Goal: Task Accomplishment & Management: Use online tool/utility

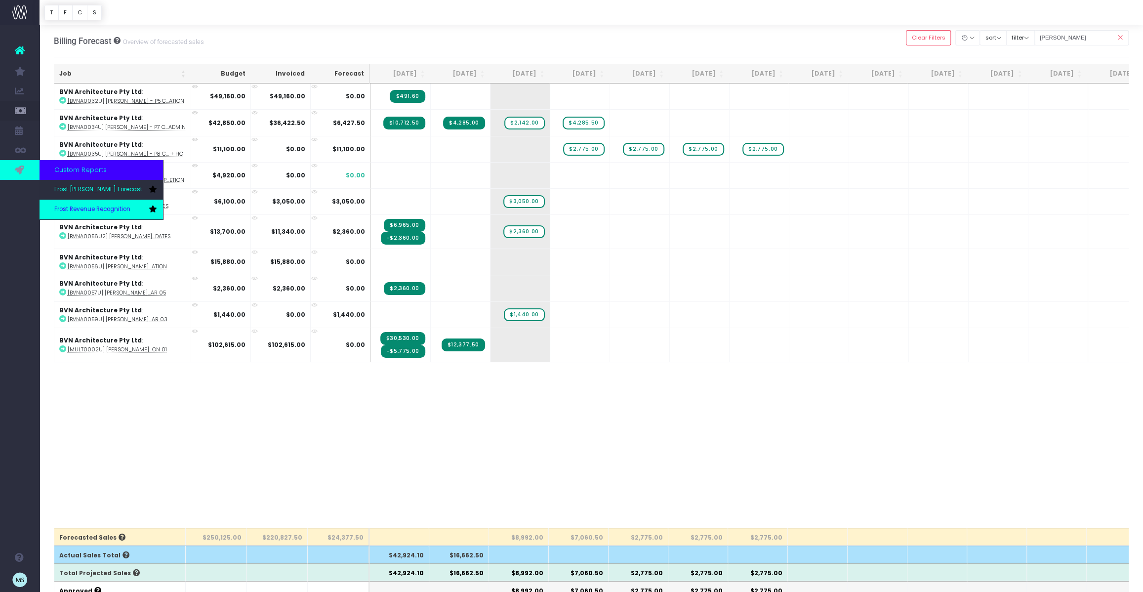
click at [72, 205] on link "Frost Revenue Recognition" at bounding box center [102, 210] width 124 height 20
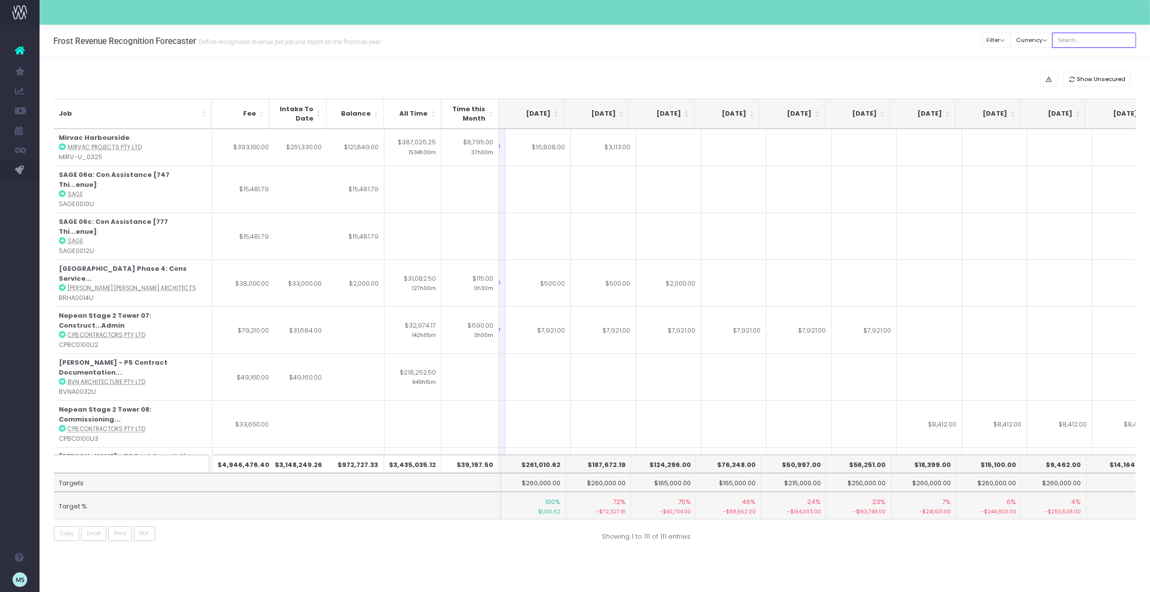
click at [1106, 40] on input "text" at bounding box center [1094, 40] width 84 height 15
type input "[PERSON_NAME]"
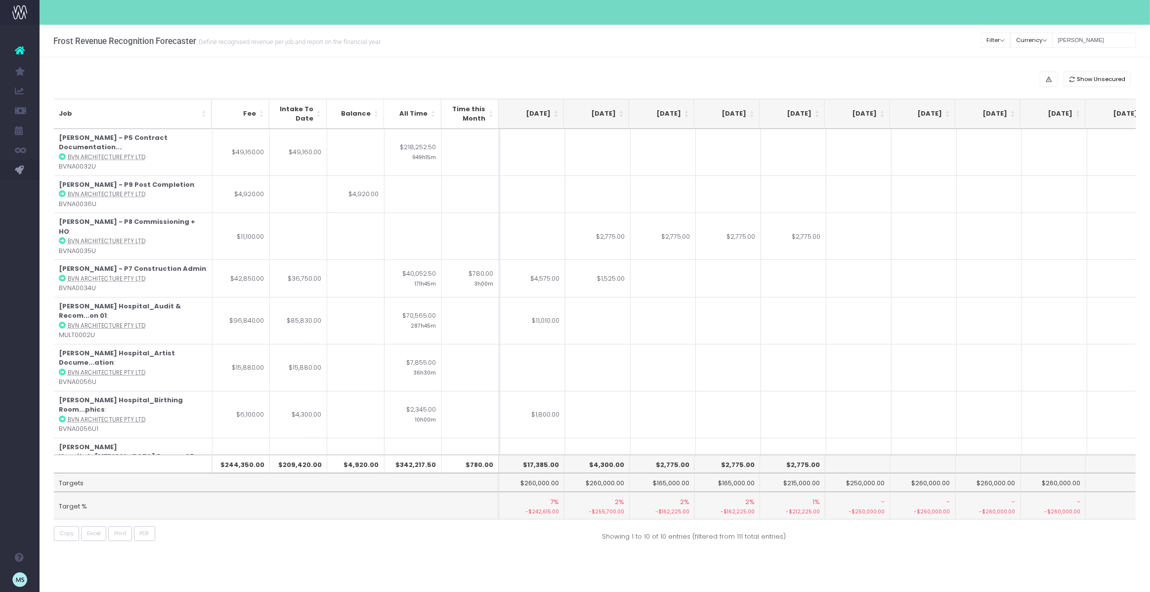
click at [489, 554] on div "Show Unsecured Job Fee Intake To Date Balance All Time Time this Month [DATE] A…" at bounding box center [595, 308] width 1110 height 503
click at [533, 555] on div "Show Unsecured Job Fee Intake To Date Balance All Time Time this Month [DATE] A…" at bounding box center [595, 308] width 1110 height 503
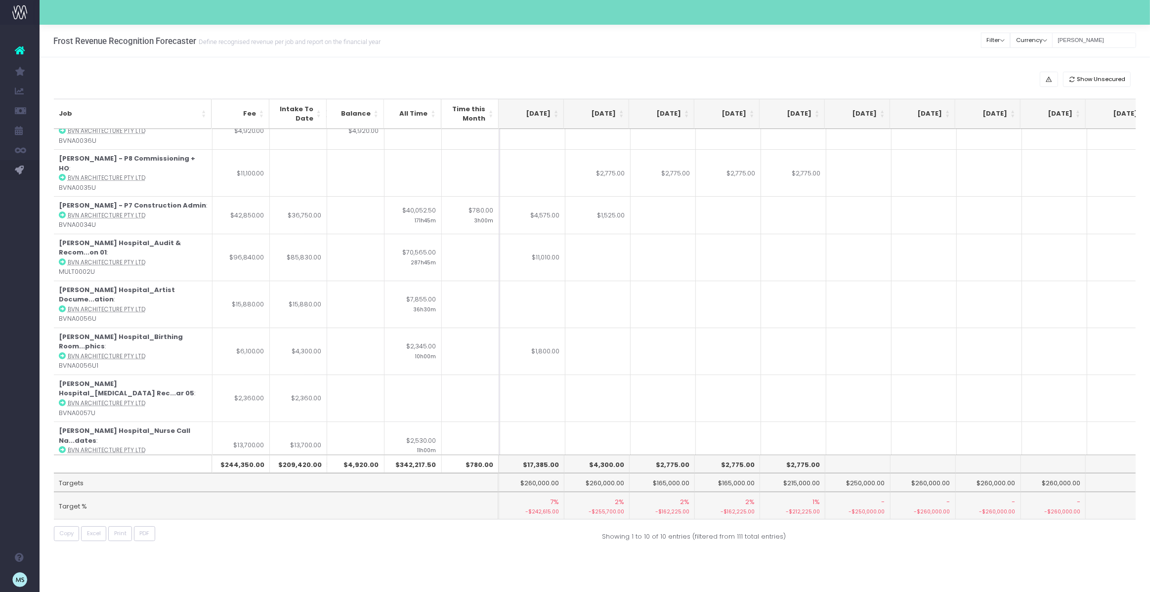
click at [448, 546] on div "Show Unsecured Job Fee Intake To Date Balance All Time Time this Month [DATE] A…" at bounding box center [595, 308] width 1110 height 503
drag, startPoint x: 1101, startPoint y: 41, endPoint x: 1067, endPoint y: 38, distance: 33.7
click at [1067, 38] on input "[PERSON_NAME]" at bounding box center [1094, 40] width 84 height 15
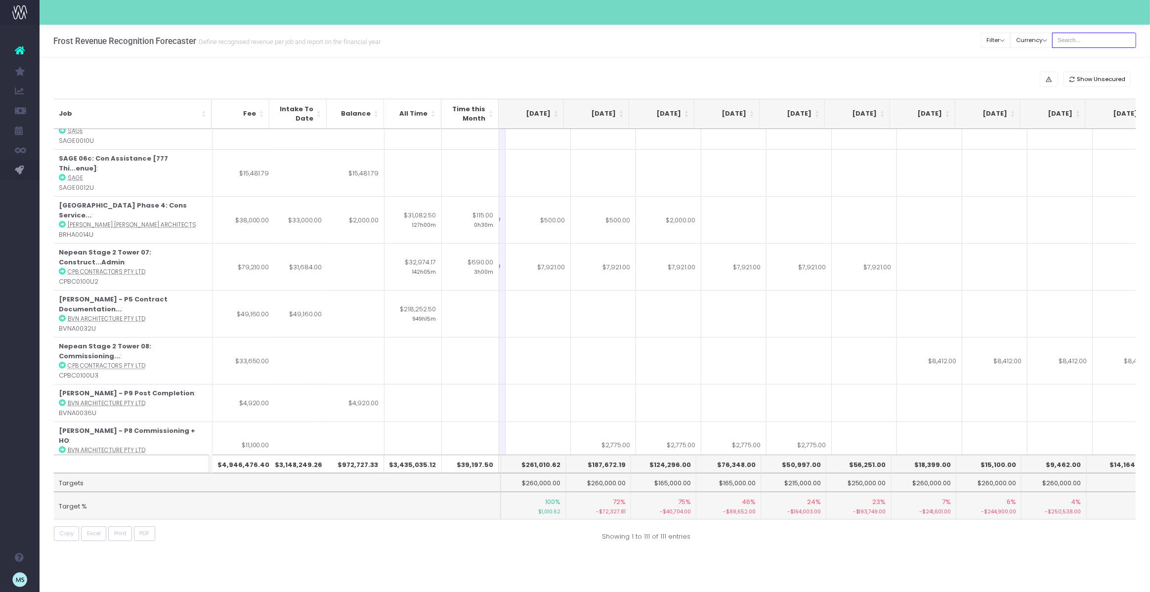
scroll to position [0, 195]
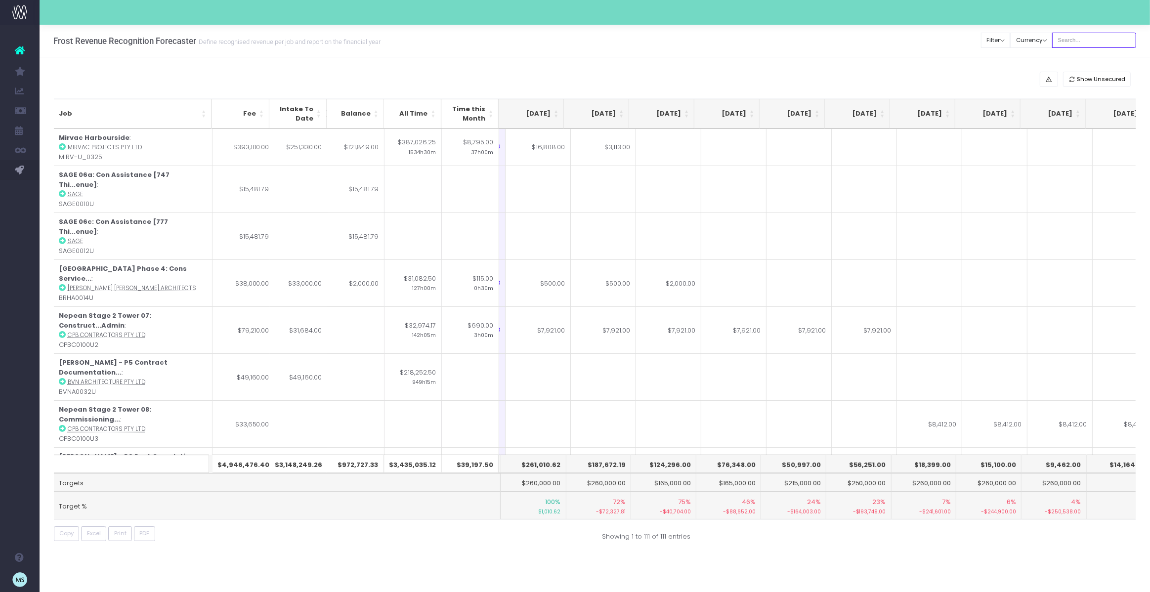
click at [1091, 39] on input "text" at bounding box center [1094, 40] width 84 height 15
type input "westmead"
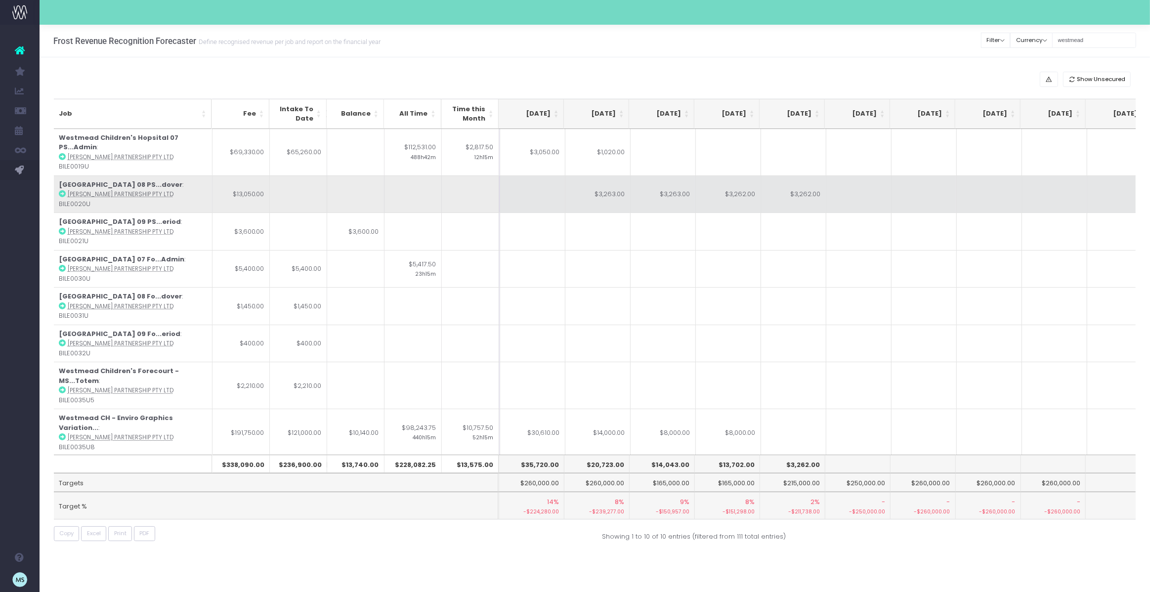
click at [797, 183] on td "$3,262.00" at bounding box center [793, 194] width 65 height 38
type input "$3,262.00"
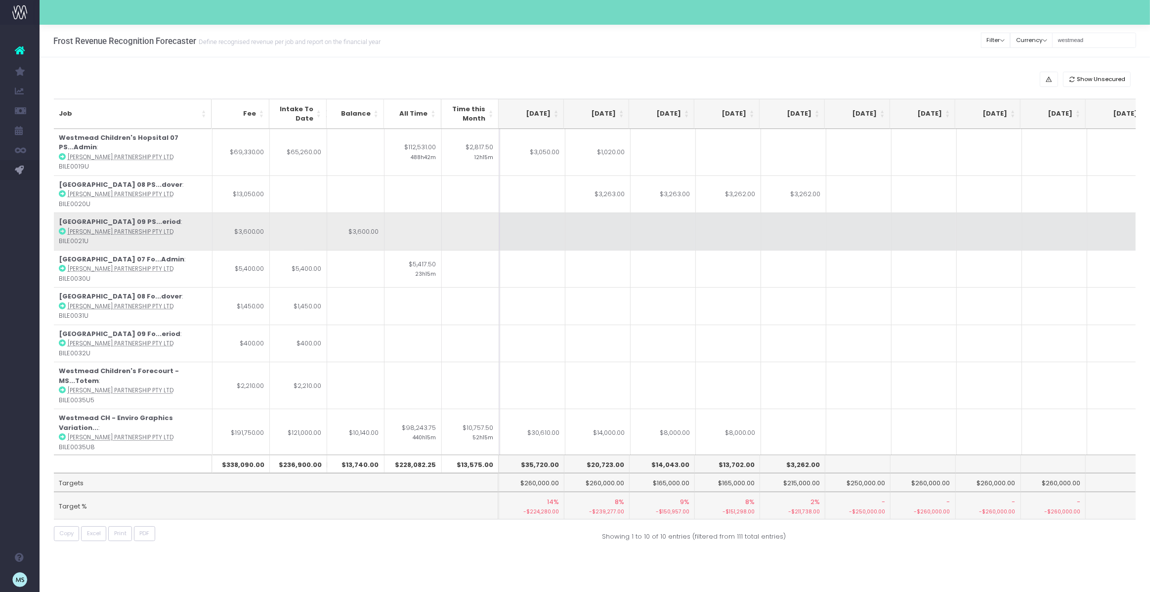
click at [861, 221] on td at bounding box center [858, 231] width 65 height 38
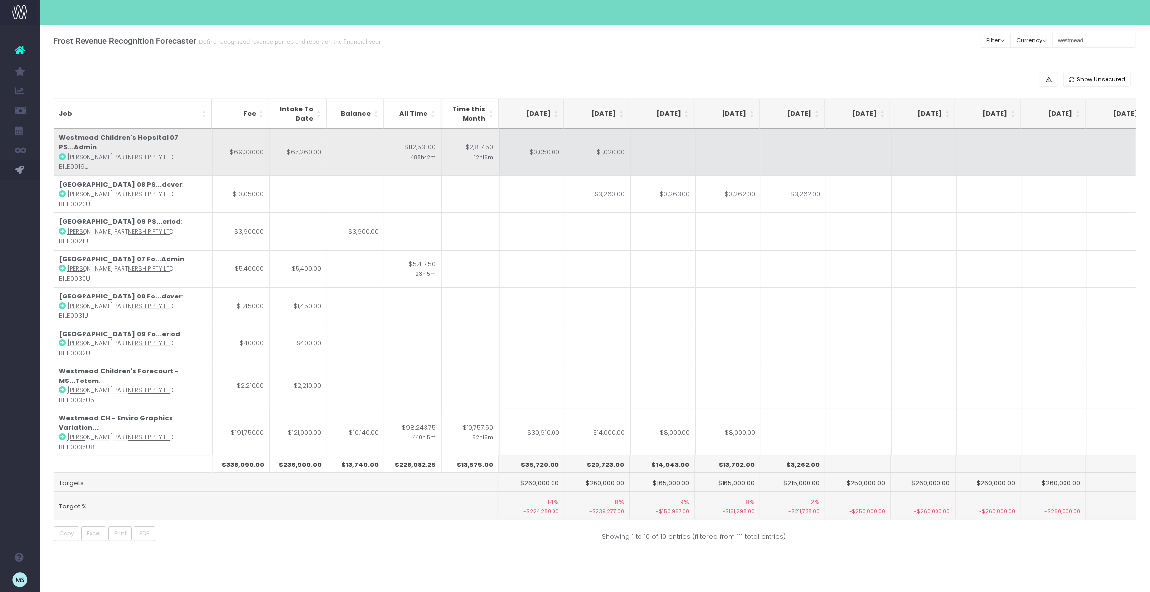
click at [544, 145] on td "$3,050.00" at bounding box center [532, 152] width 65 height 46
click at [592, 149] on td "$1,020.00" at bounding box center [597, 152] width 65 height 46
type input "$1,020.00"
click at [540, 154] on td "$3,050.00" at bounding box center [532, 152] width 65 height 46
type input "$3,050.00"
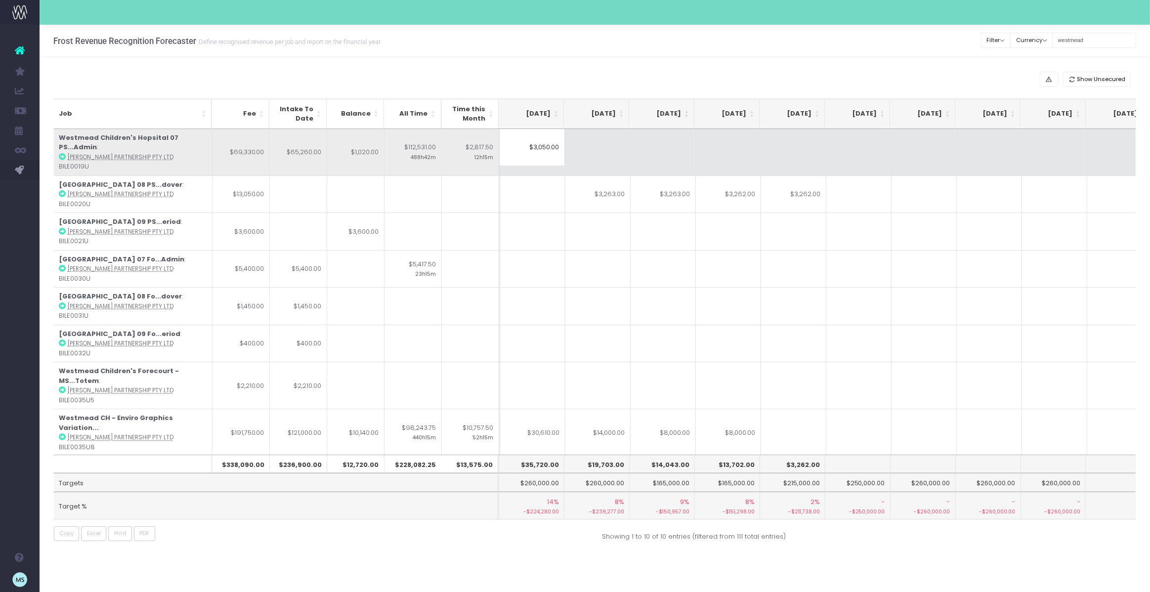
click at [540, 154] on input "$3,050.00" at bounding box center [531, 147] width 65 height 37
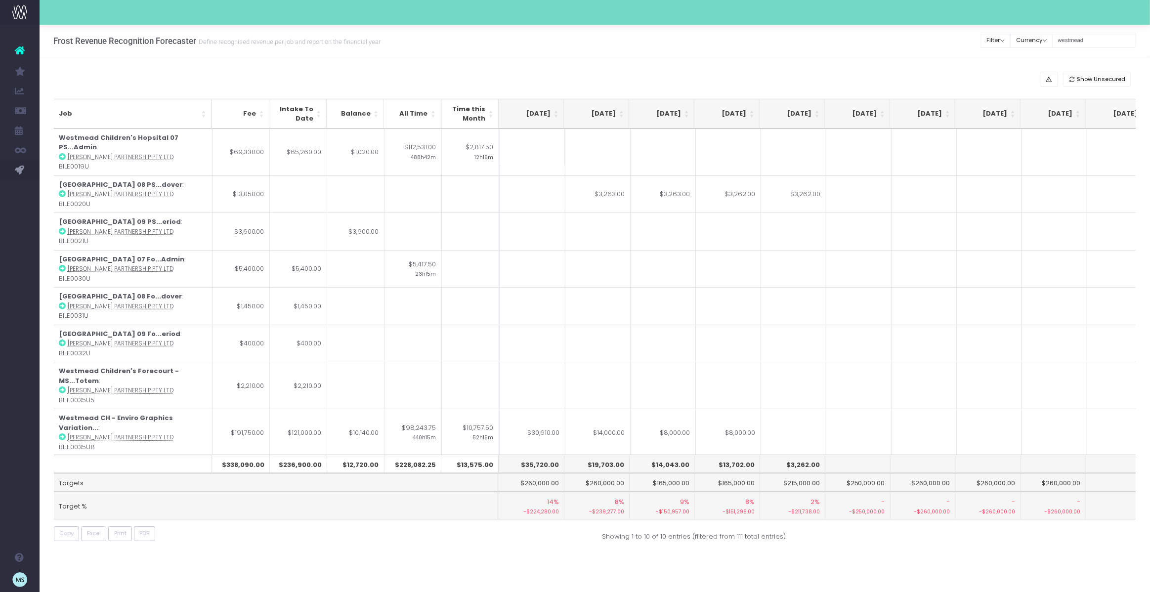
click at [548, 141] on input at bounding box center [531, 147] width 65 height 37
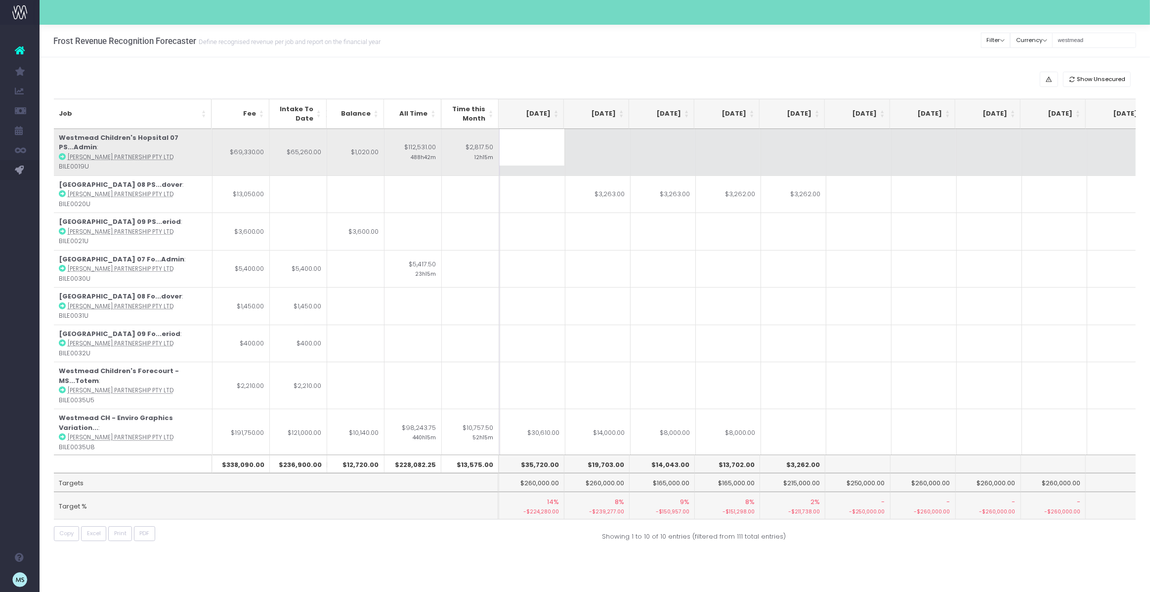
click at [635, 152] on td at bounding box center [662, 152] width 65 height 46
click at [538, 146] on td at bounding box center [532, 152] width 65 height 46
click at [538, 146] on input at bounding box center [531, 147] width 65 height 37
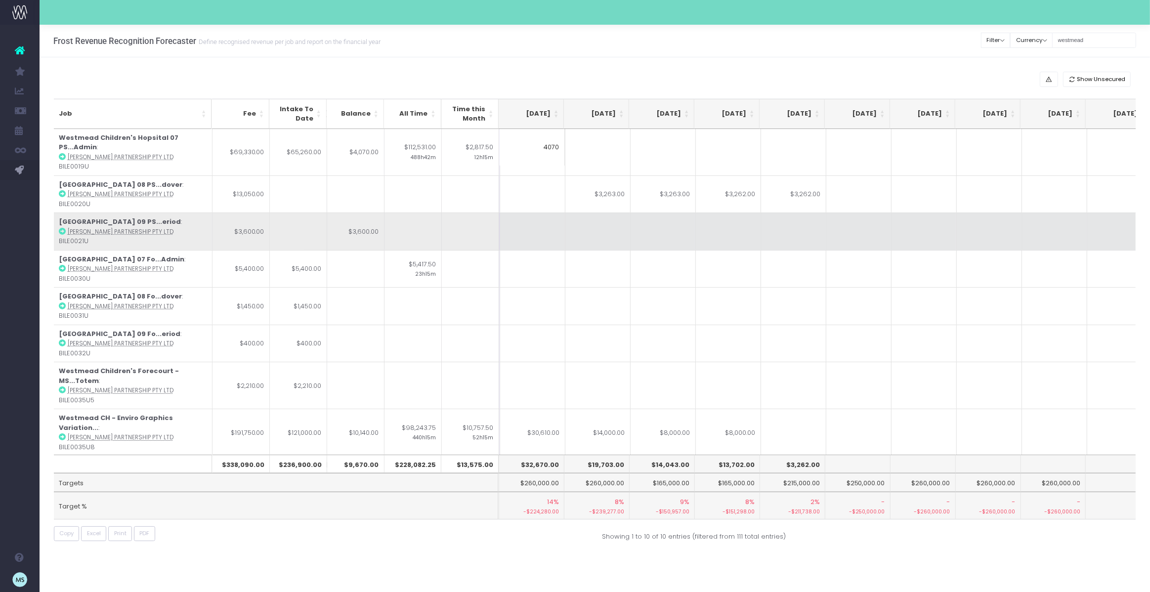
type input "4070"
click at [650, 219] on td at bounding box center [662, 231] width 65 height 38
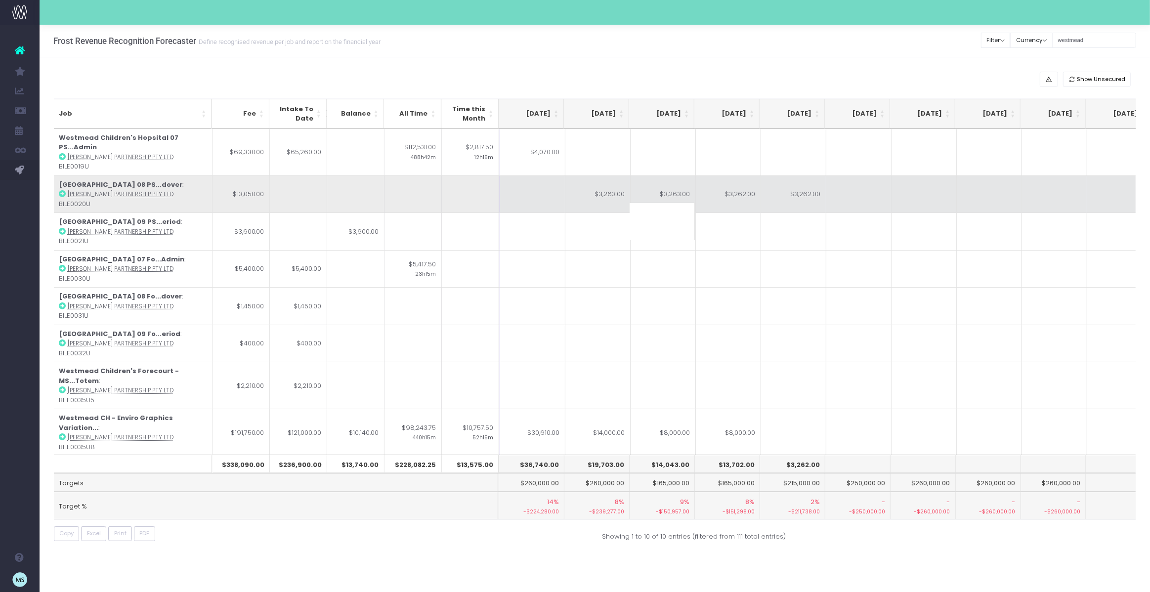
click at [798, 183] on td "$3,262.00" at bounding box center [793, 194] width 65 height 38
type input "$3,262.00"
click at [731, 187] on td "$3,262.00" at bounding box center [728, 194] width 65 height 38
type input "$3,262.00"
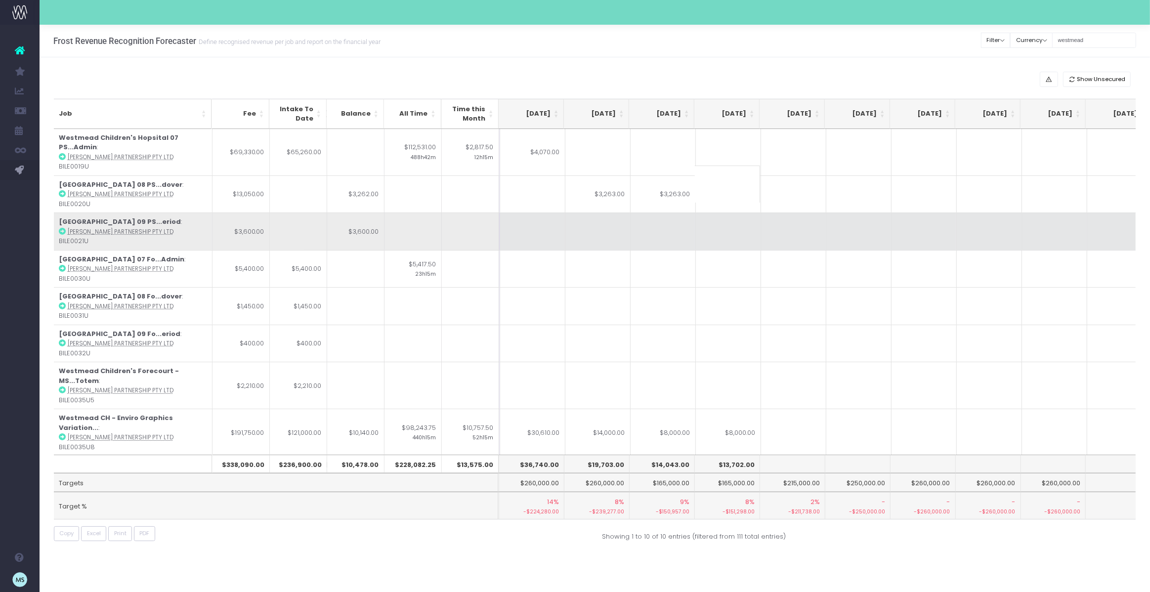
click at [816, 218] on td at bounding box center [793, 231] width 65 height 38
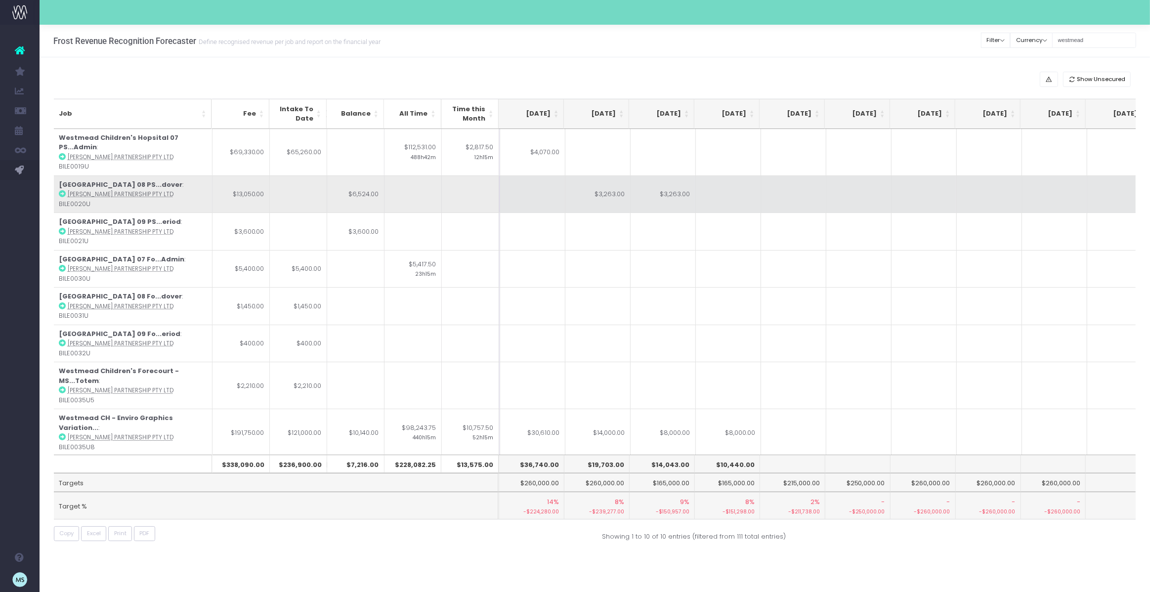
click at [670, 183] on td "$3,263.00" at bounding box center [662, 194] width 65 height 38
type input "$3,263.00"
click at [612, 188] on td "$3,263.00" at bounding box center [597, 194] width 65 height 38
type input "$3,263.00"
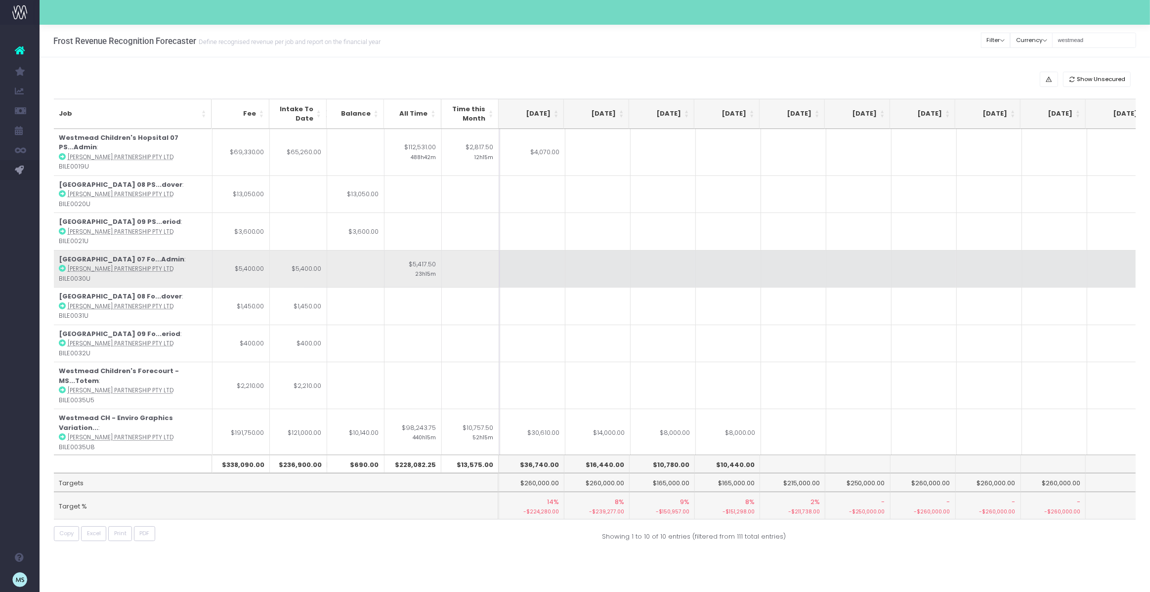
click at [621, 258] on td at bounding box center [597, 269] width 65 height 38
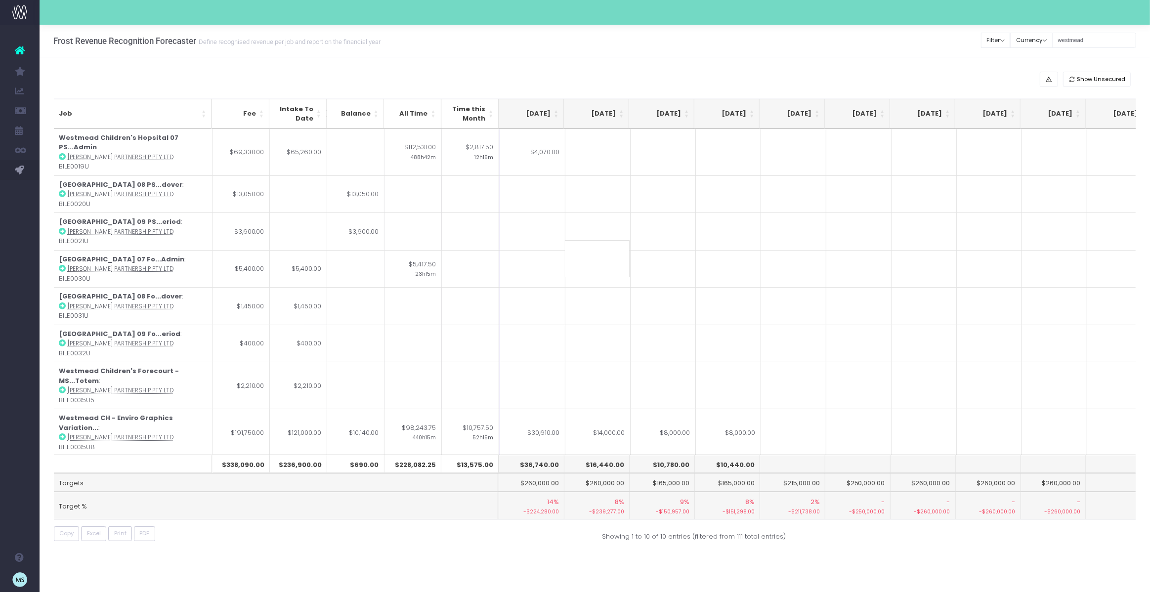
click at [595, 257] on input at bounding box center [597, 258] width 65 height 37
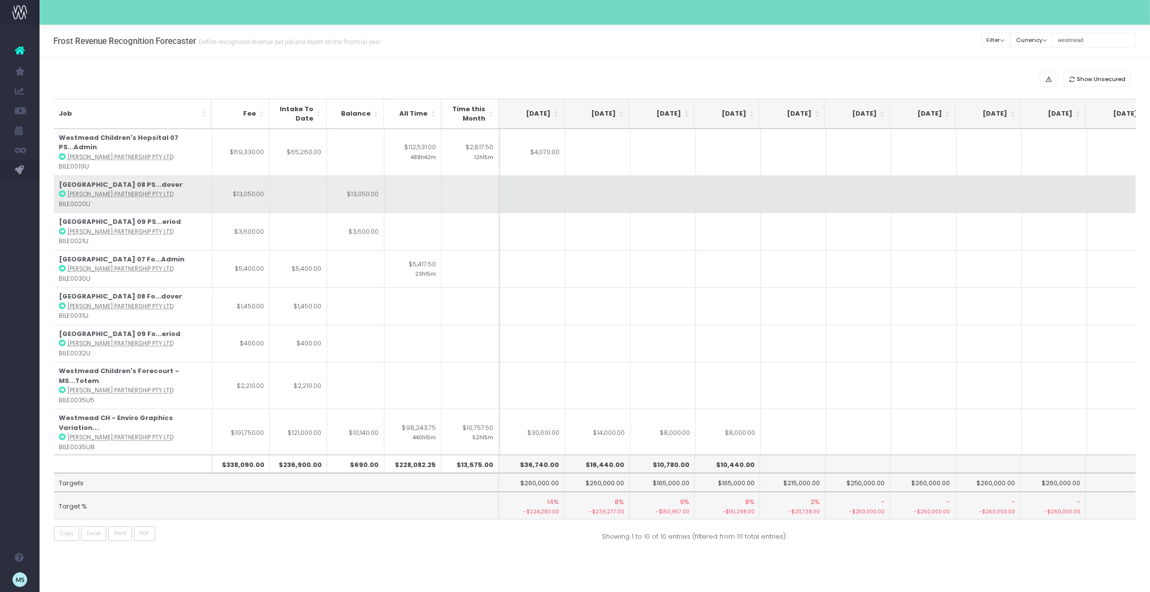
click at [604, 193] on td at bounding box center [597, 194] width 65 height 38
click at [0, 0] on input at bounding box center [0, 0] width 0 height 0
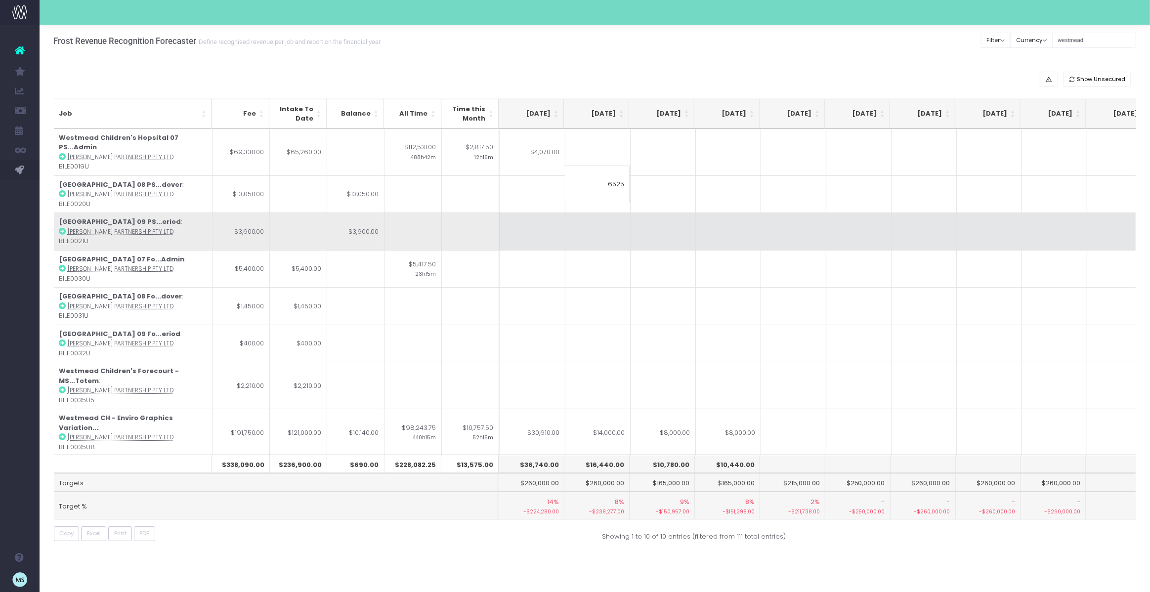
type input "6525"
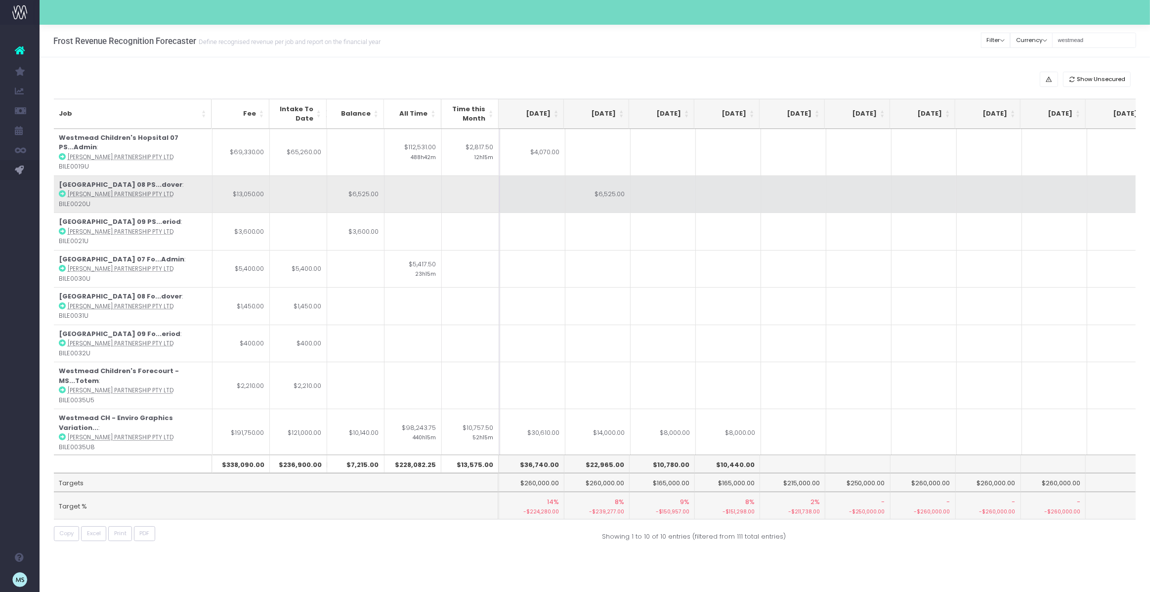
drag, startPoint x: 693, startPoint y: 216, endPoint x: 683, endPoint y: 201, distance: 18.2
click at [693, 216] on td at bounding box center [662, 231] width 65 height 38
click at [652, 185] on td at bounding box center [662, 194] width 65 height 38
click at [652, 185] on input at bounding box center [661, 183] width 65 height 37
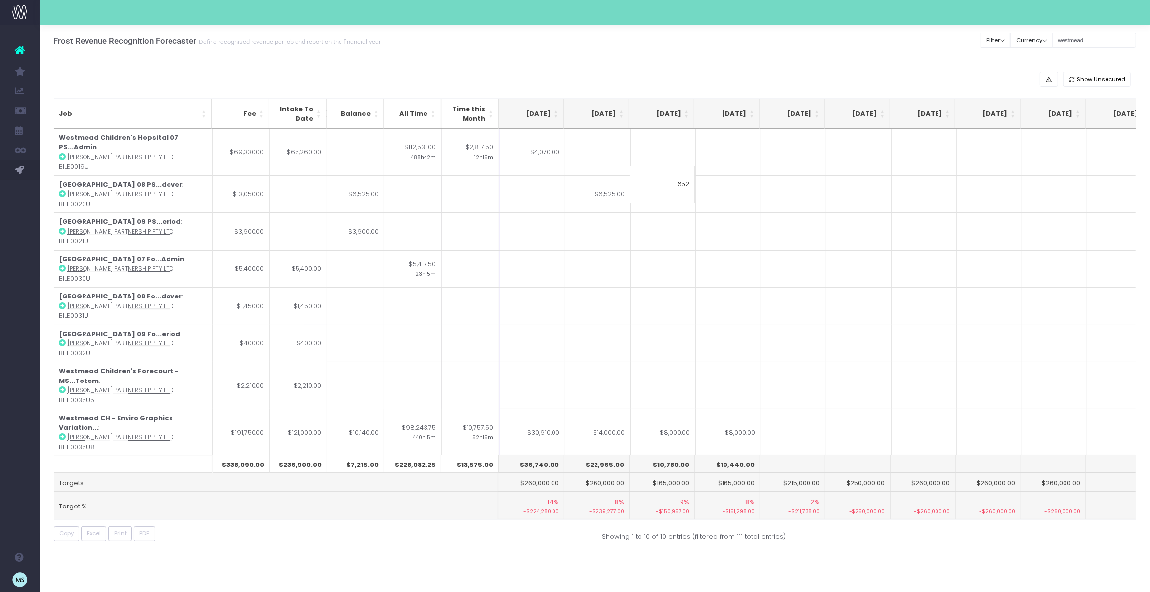
type input "6525"
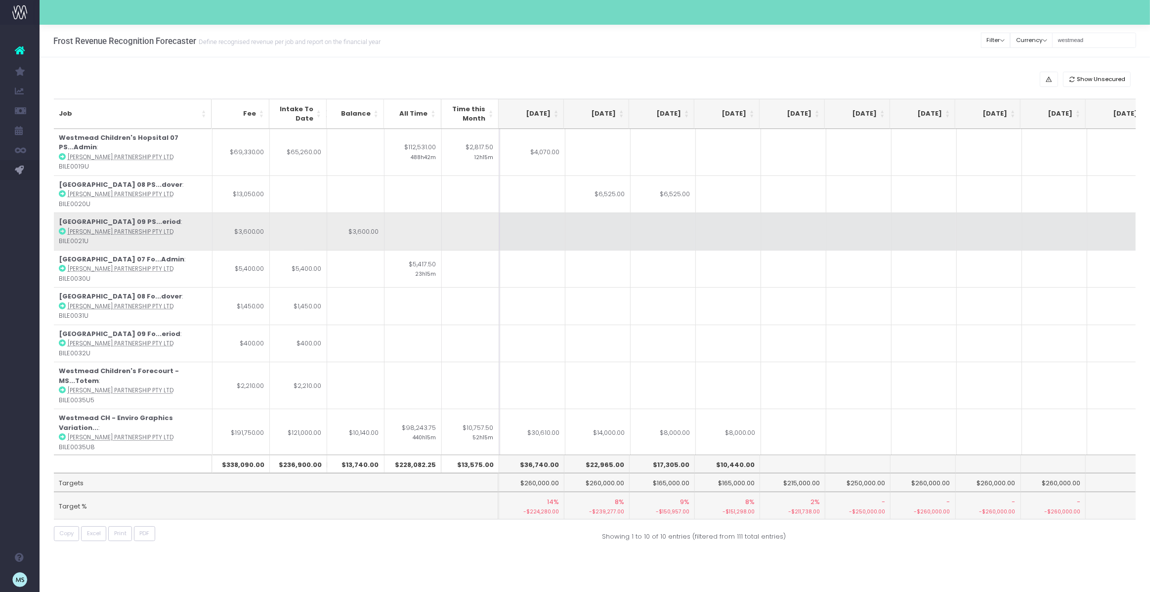
click at [829, 237] on td at bounding box center [858, 231] width 65 height 38
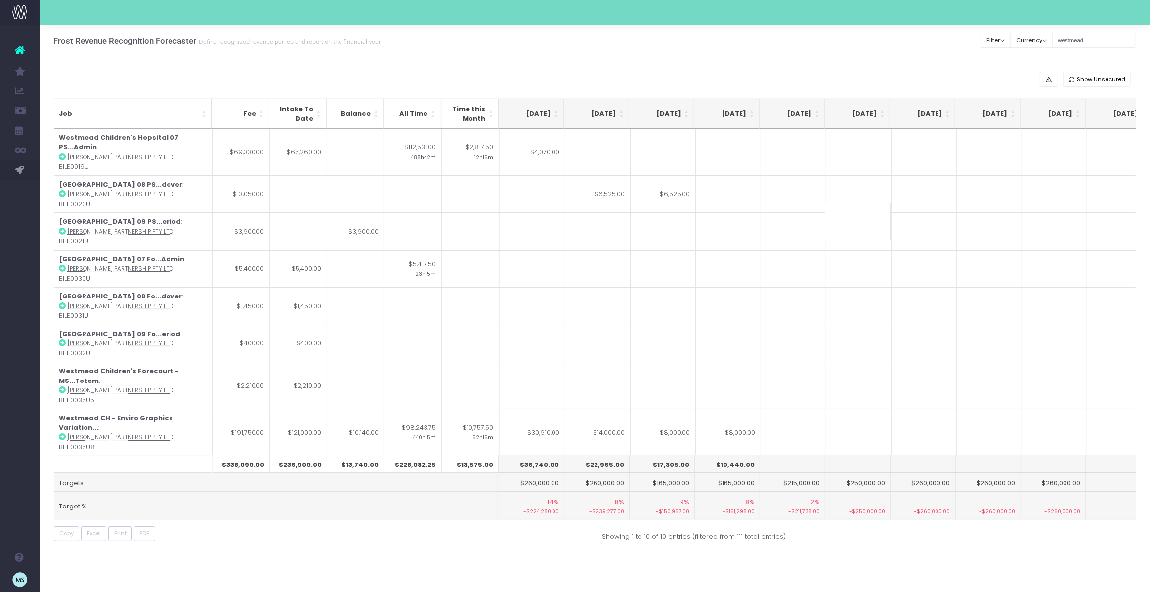
click at [713, 73] on div "Show Unsecured" at bounding box center [595, 79] width 1082 height 15
